Goal: Task Accomplishment & Management: Use online tool/utility

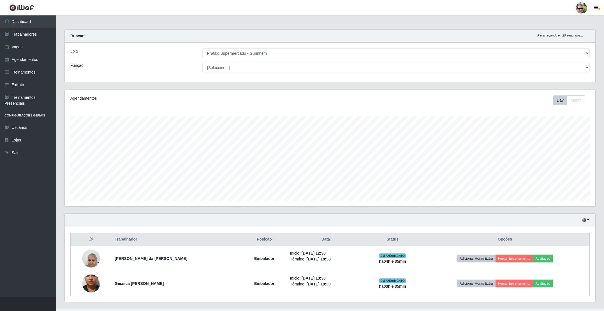
select select "176"
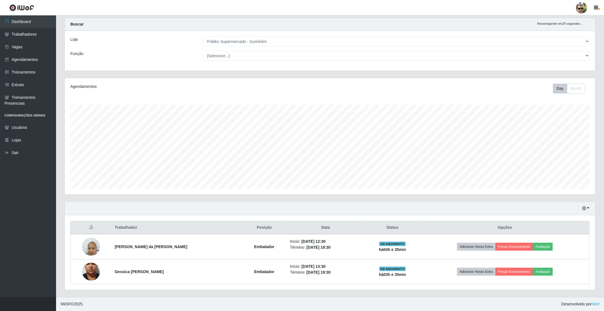
scroll to position [117, 530]
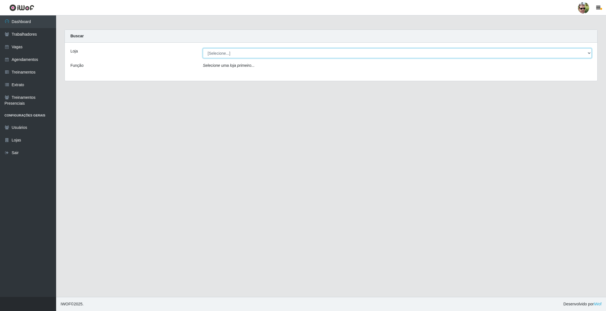
click at [229, 55] on select "[Selecione...] Prátiko Supermercado - Gurinhém" at bounding box center [397, 53] width 389 height 10
select select "176"
click at [203, 48] on select "[Selecione...] Prátiko Supermercado - Gurinhém" at bounding box center [397, 53] width 389 height 10
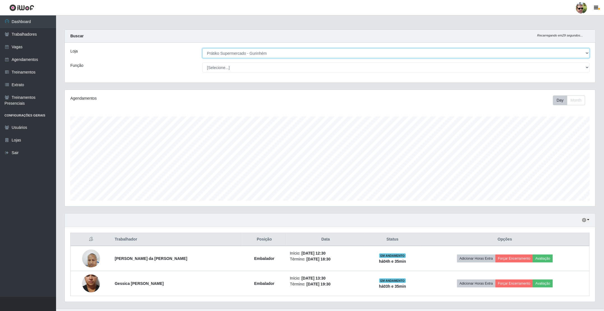
scroll to position [117, 530]
click at [228, 33] on div "Buscar Recarregando em 28 segundos..." at bounding box center [330, 36] width 531 height 13
click at [299, 32] on div "Buscar Recarregando em 25 segundos..." at bounding box center [330, 36] width 531 height 13
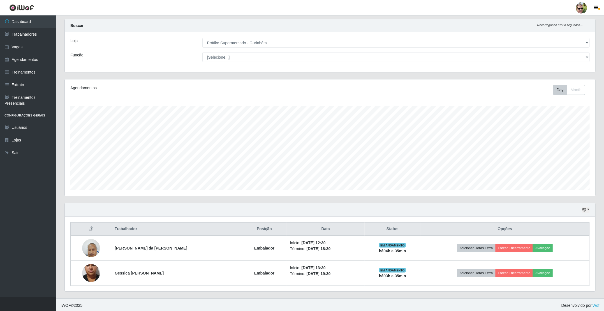
scroll to position [13, 0]
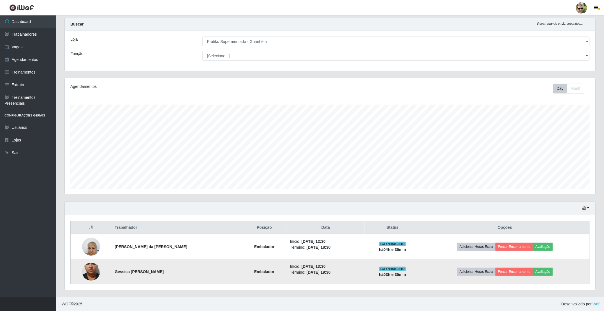
drag, startPoint x: 111, startPoint y: 224, endPoint x: 428, endPoint y: 271, distance: 320.5
click at [428, 271] on table "Trabalhador Posição Data Status Opções Marcicleia Alves da Costa Trajano Embala…" at bounding box center [330, 252] width 520 height 63
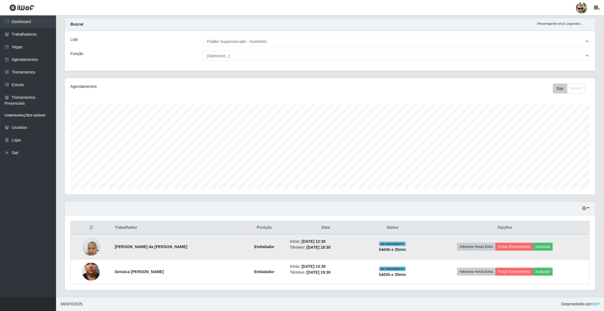
click at [424, 246] on td "Adicionar Horas Extra Forçar Encerramento Avaliação" at bounding box center [505, 246] width 169 height 25
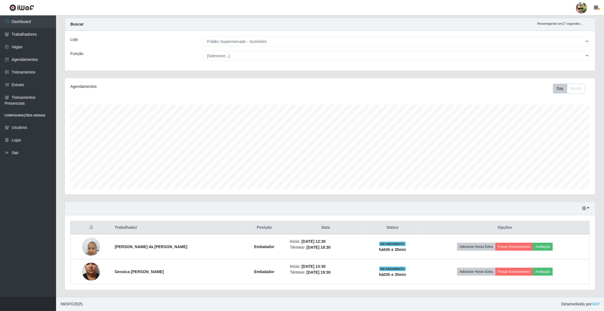
click at [184, 226] on th "Trabalhador" at bounding box center [176, 227] width 131 height 13
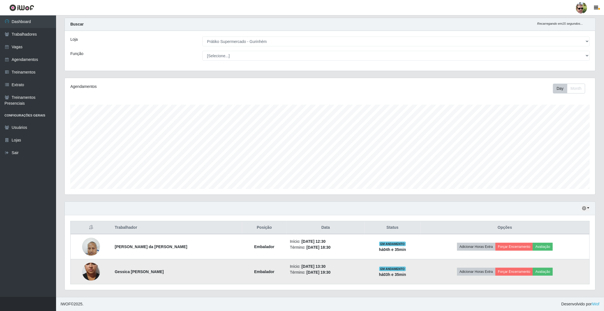
drag, startPoint x: 109, startPoint y: 225, endPoint x: 430, endPoint y: 273, distance: 324.4
click at [430, 273] on table "Trabalhador Posição Data Status Opções Marcicleia Alves da Costa Trajano Embala…" at bounding box center [330, 252] width 520 height 63
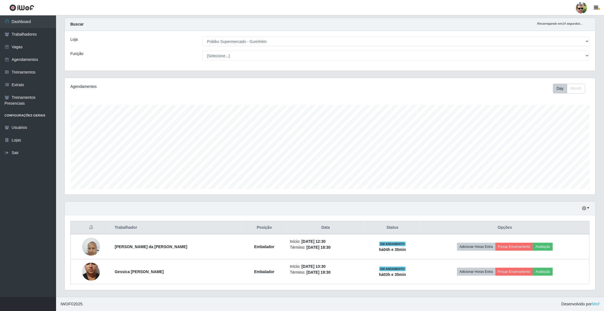
click at [434, 226] on th "Opções" at bounding box center [505, 227] width 169 height 13
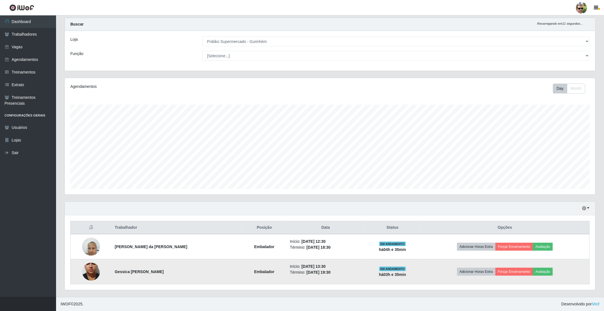
drag, startPoint x: 114, startPoint y: 226, endPoint x: 430, endPoint y: 270, distance: 318.6
click at [430, 270] on table "Trabalhador Posição Data Status Opções Marcicleia Alves da Costa Trajano Embala…" at bounding box center [330, 252] width 520 height 63
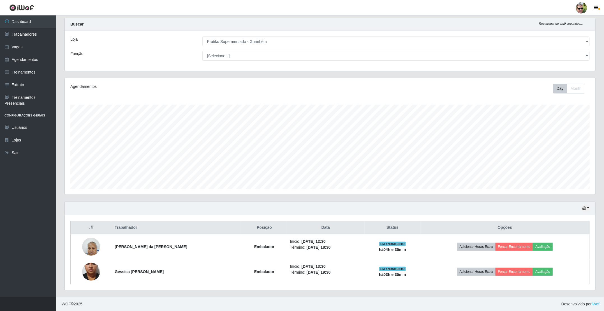
click at [340, 224] on th "Data" at bounding box center [326, 227] width 78 height 13
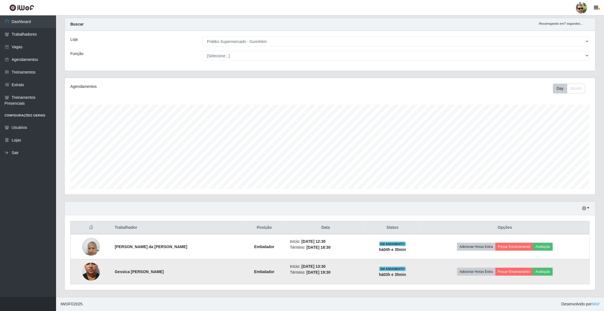
drag, startPoint x: 112, startPoint y: 227, endPoint x: 425, endPoint y: 271, distance: 316.1
click at [425, 271] on table "Trabalhador Posição Data Status Opções Marcicleia Alves da Costa Trajano Embala…" at bounding box center [330, 252] width 520 height 63
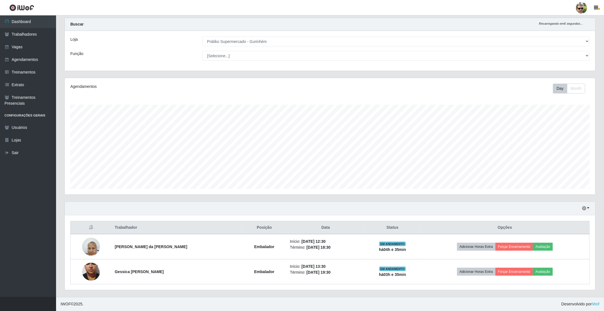
click at [432, 222] on th "Opções" at bounding box center [505, 227] width 169 height 13
